Goal: Information Seeking & Learning: Learn about a topic

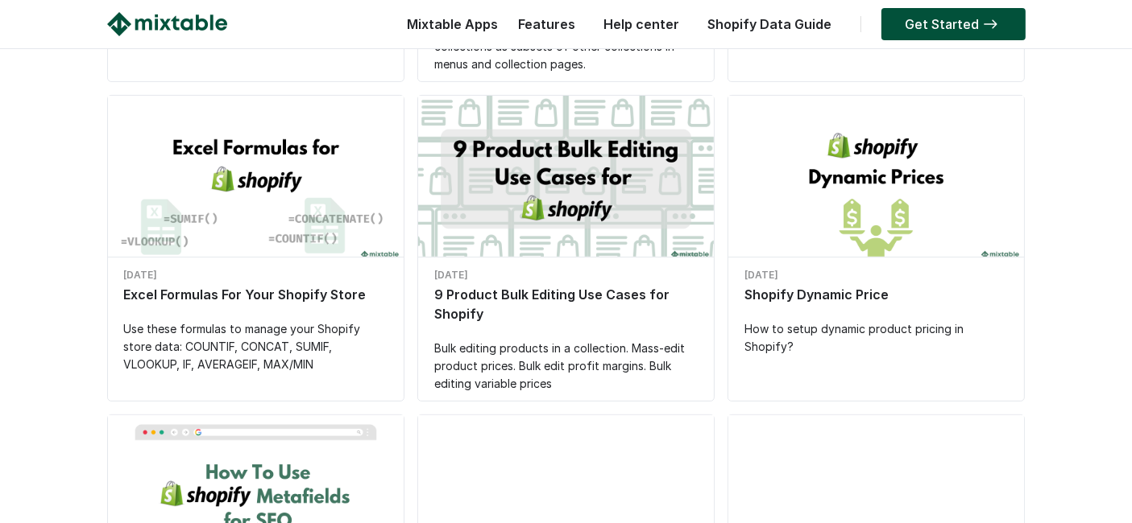
scroll to position [358, 0]
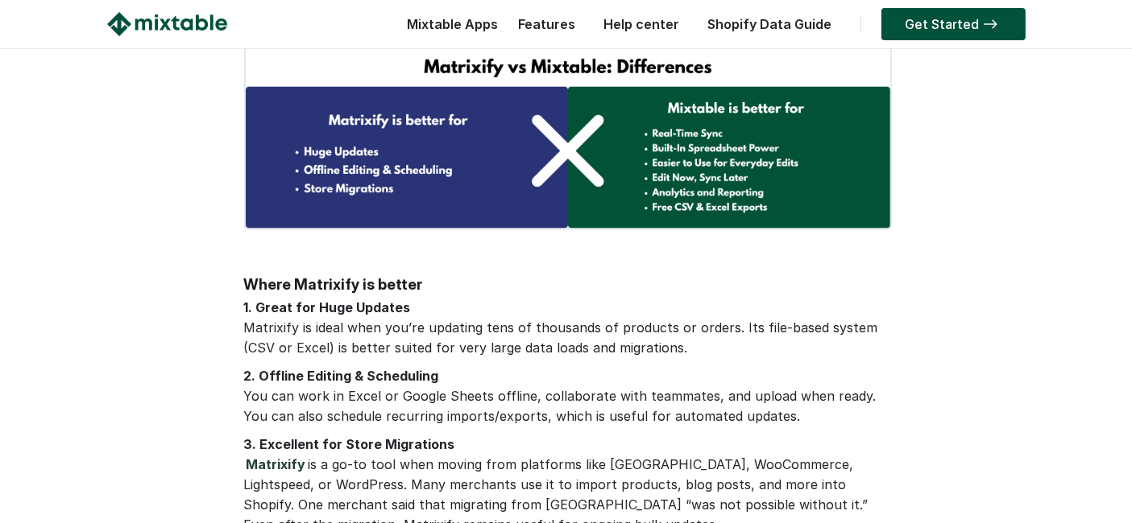
scroll to position [2326, 0]
